Goal: Find specific page/section: Find specific page/section

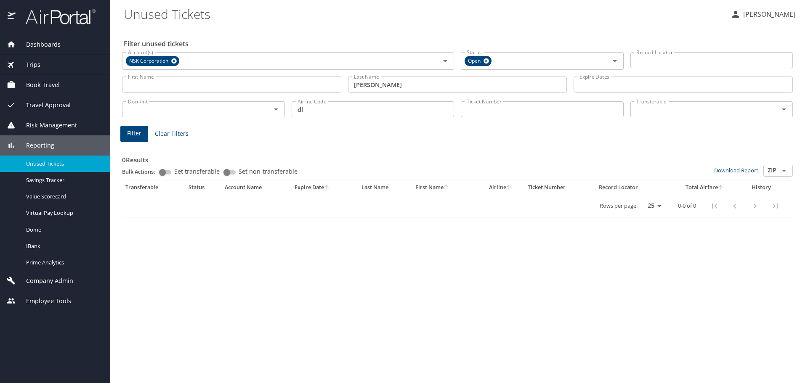
click at [47, 45] on span "Dashboards" at bounding box center [38, 44] width 45 height 9
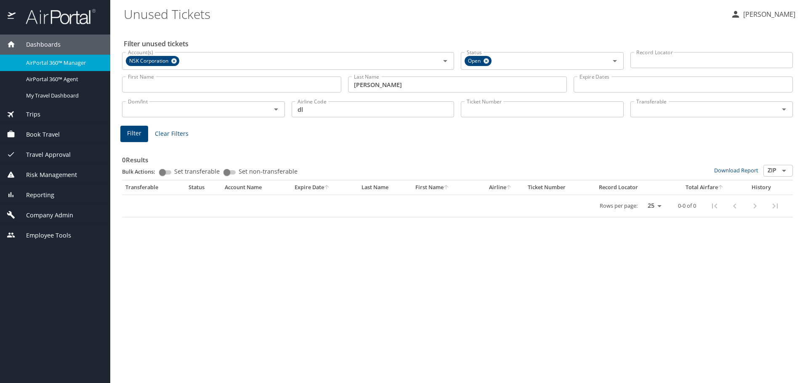
click at [37, 43] on span "Dashboards" at bounding box center [38, 44] width 45 height 9
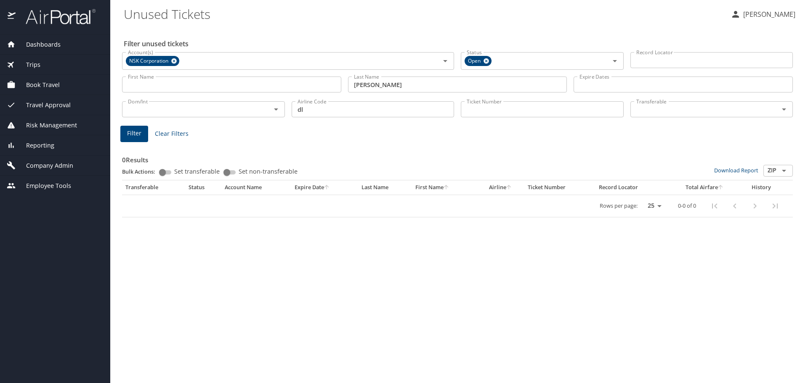
click at [37, 43] on span "Dashboards" at bounding box center [38, 44] width 45 height 9
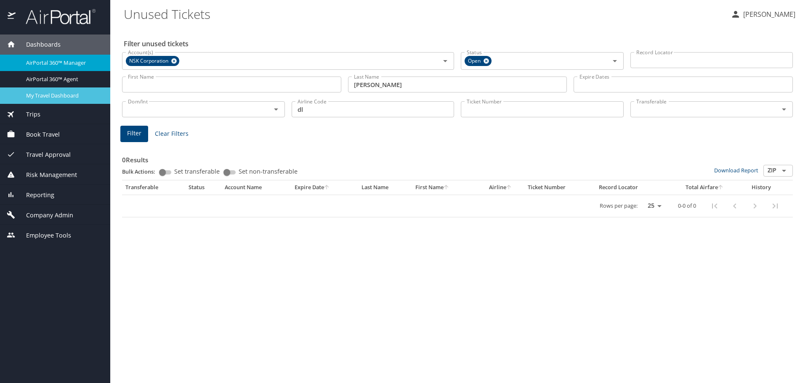
click at [44, 94] on span "My Travel Dashboard" at bounding box center [63, 96] width 74 height 8
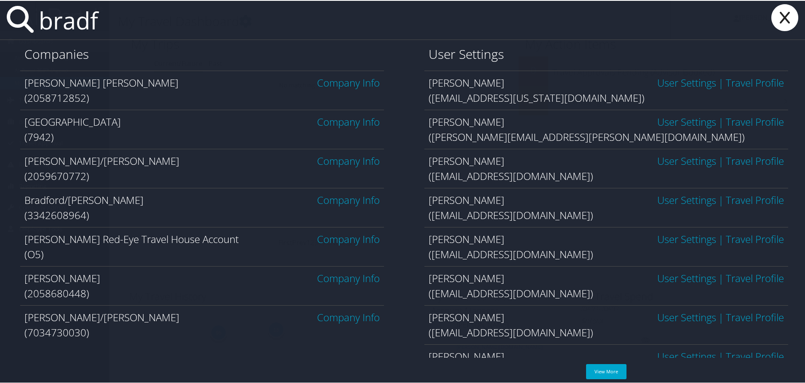
type input "bradf"
